Goal: Transaction & Acquisition: Purchase product/service

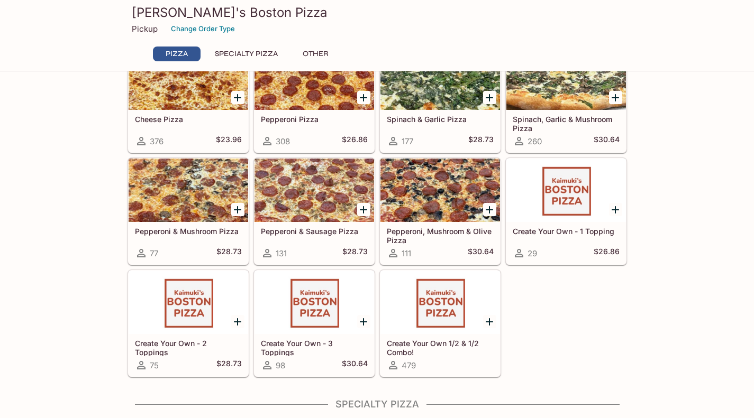
scroll to position [81, 0]
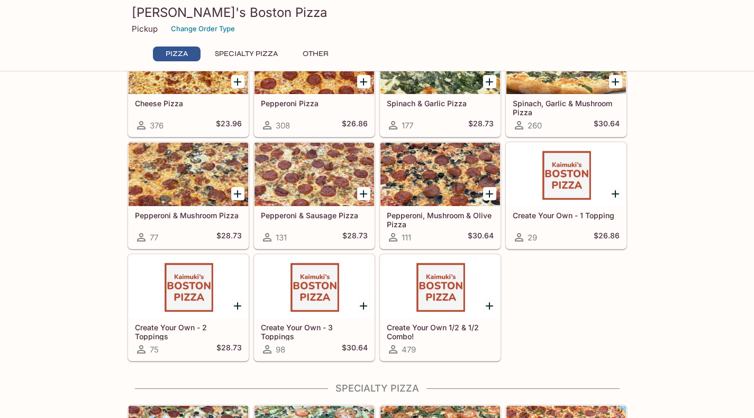
click at [400, 319] on div "Create Your Own 1/2 & 1/2 Combo! 479" at bounding box center [440, 339] width 120 height 42
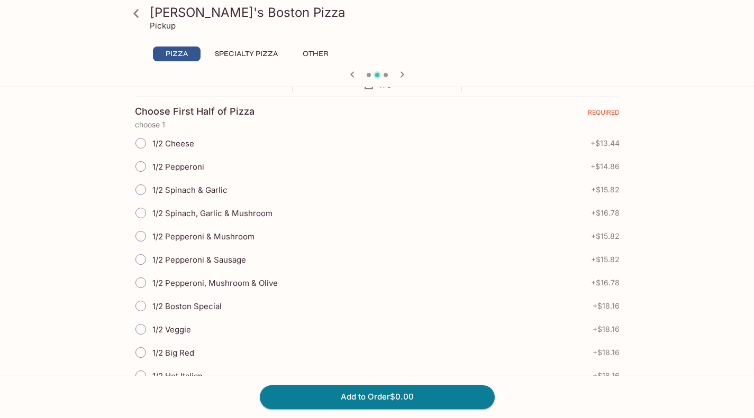
scroll to position [226, 0]
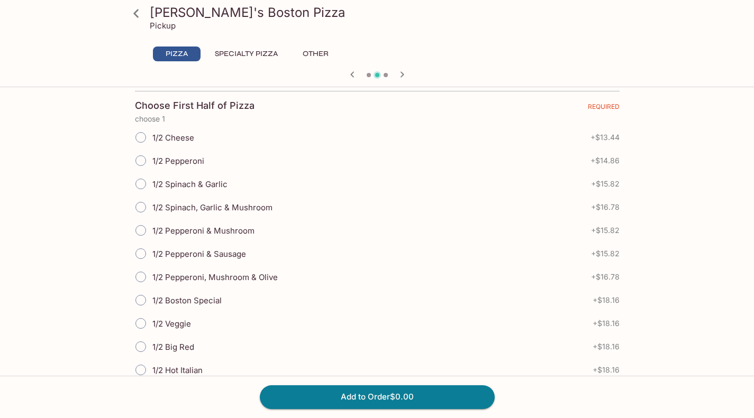
click at [146, 207] on input "1/2 Spinach, Garlic & Mushroom" at bounding box center [141, 207] width 22 height 22
radio input "true"
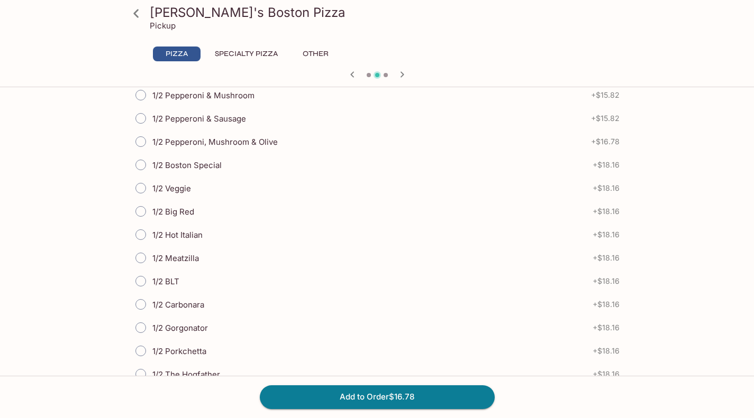
scroll to position [871, 0]
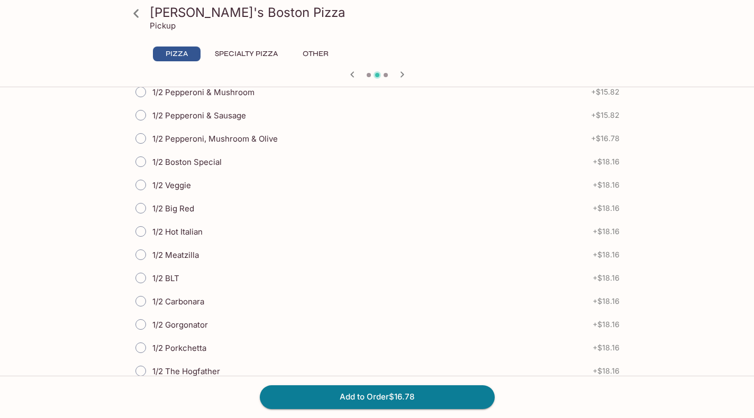
click at [141, 255] on input "1/2 Meatzilla" at bounding box center [141, 255] width 22 height 22
radio input "true"
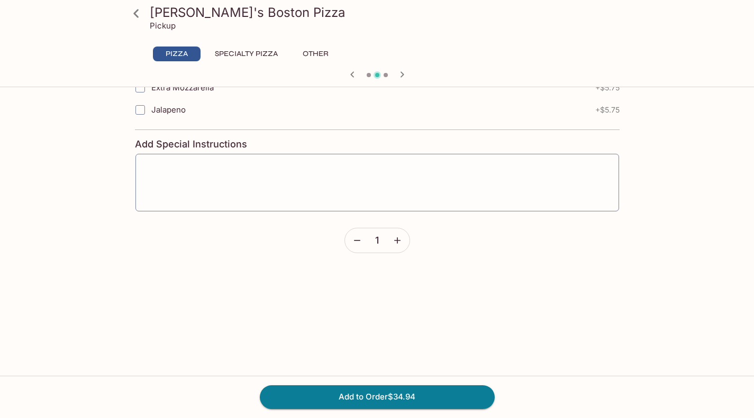
scroll to position [1676, 0]
click at [334, 398] on button "Add to Order $34.94" at bounding box center [377, 397] width 235 height 23
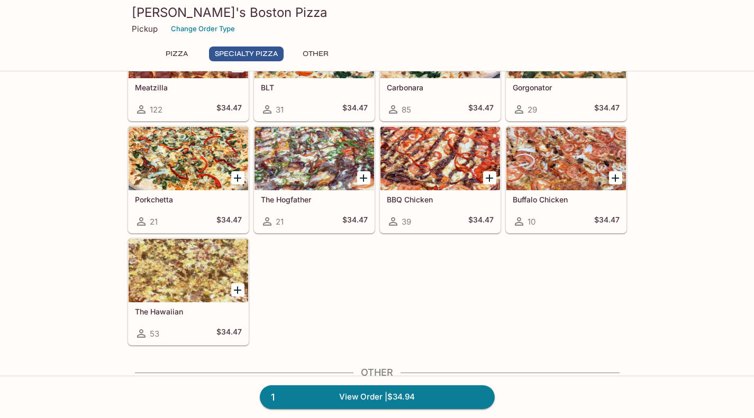
scroll to position [586, 0]
click at [339, 396] on link "1 View Order | $34.94" at bounding box center [377, 397] width 235 height 23
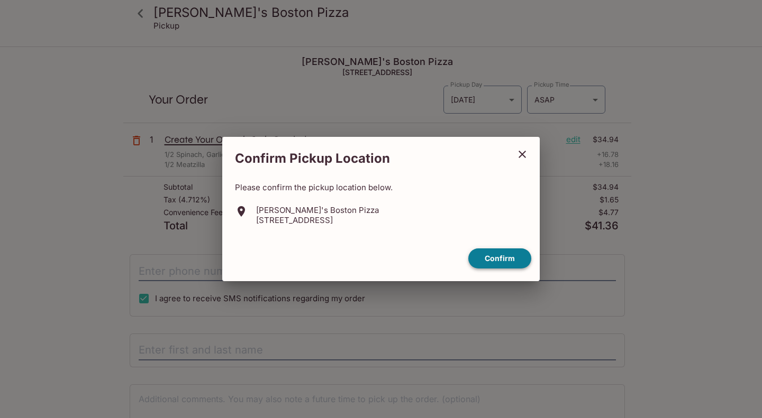
click at [488, 258] on button "Confirm" at bounding box center [499, 259] width 63 height 21
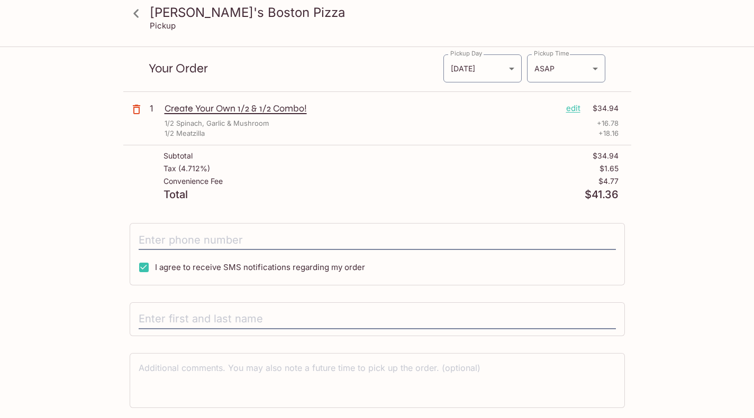
scroll to position [64, 0]
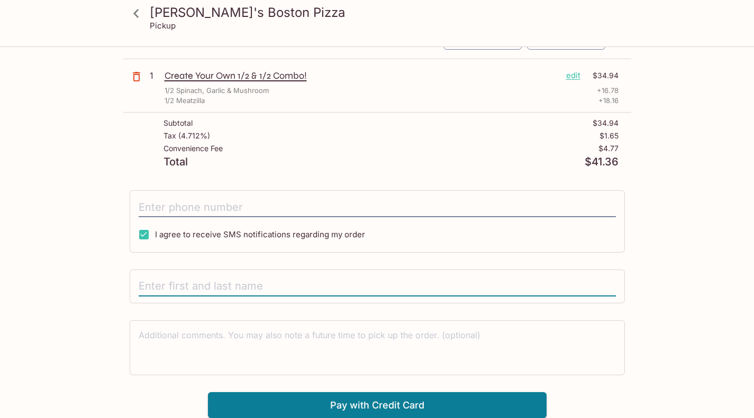
click at [228, 286] on input "text" at bounding box center [377, 287] width 477 height 20
type input "[PERSON_NAME]"
click at [136, 13] on icon at bounding box center [136, 13] width 19 height 19
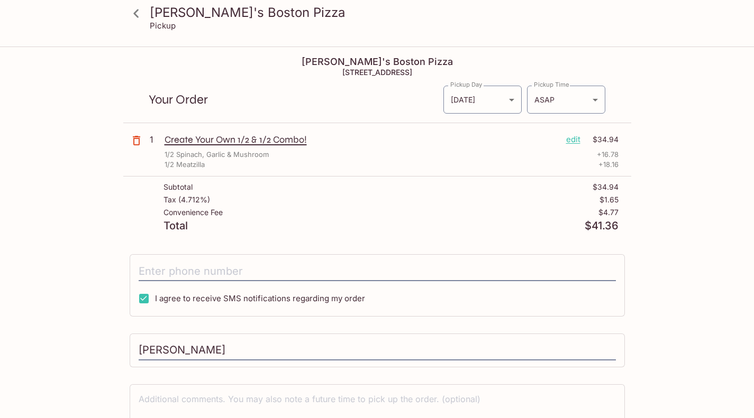
click at [137, 17] on icon at bounding box center [136, 13] width 19 height 19
